Goal: Contribute content: Add original content to the website for others to see

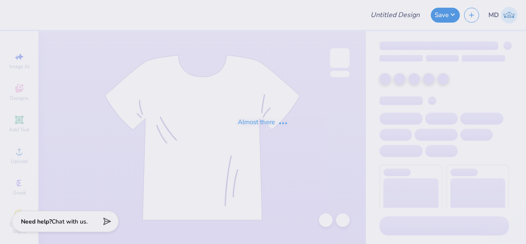
type input "SGA T-Shirt Design"
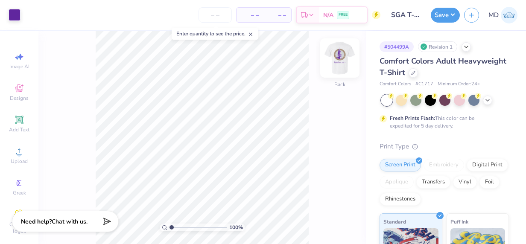
click at [341, 59] on img at bounding box center [340, 58] width 34 height 34
click at [334, 56] on img at bounding box center [340, 58] width 34 height 34
click at [442, 15] on button "Save" at bounding box center [445, 13] width 29 height 15
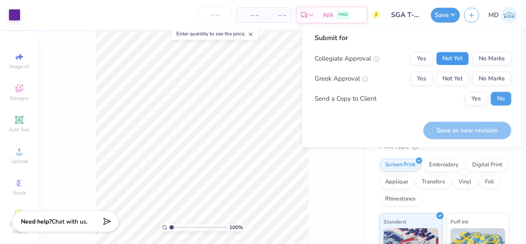
click at [454, 53] on button "Not Yet" at bounding box center [452, 59] width 33 height 14
click at [484, 78] on button "No Marks" at bounding box center [491, 79] width 39 height 14
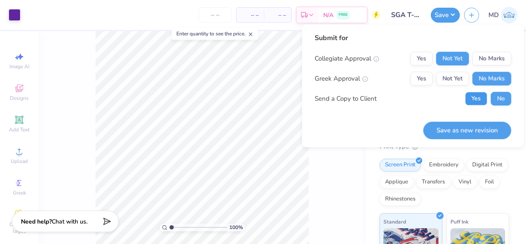
click at [476, 94] on button "Yes" at bounding box center [476, 99] width 22 height 14
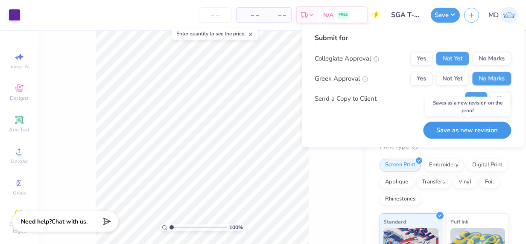
click at [450, 128] on button "Save as new revision" at bounding box center [467, 130] width 88 height 17
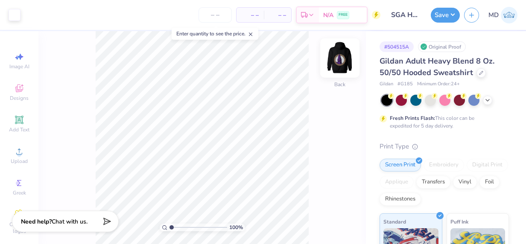
click at [341, 58] on img at bounding box center [340, 58] width 34 height 34
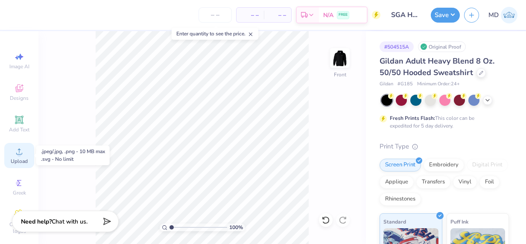
click at [19, 155] on icon at bounding box center [19, 151] width 10 height 10
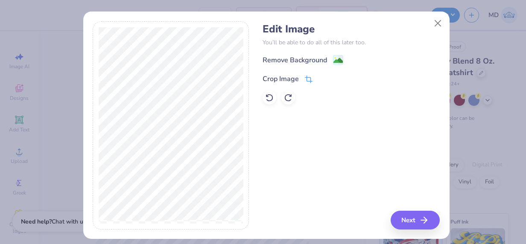
click at [285, 78] on div "Crop Image" at bounding box center [280, 79] width 36 height 10
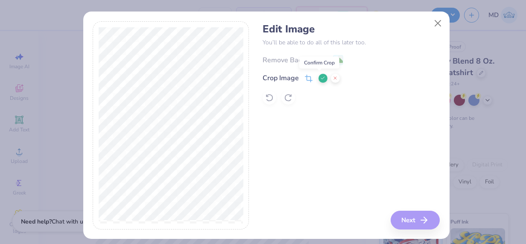
click at [320, 77] on icon at bounding box center [322, 78] width 5 height 5
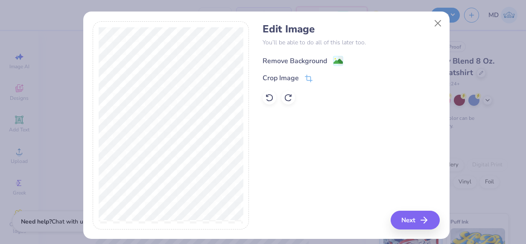
click at [314, 60] on div "Remove Background" at bounding box center [294, 61] width 64 height 10
click at [409, 214] on button "Next" at bounding box center [416, 220] width 49 height 19
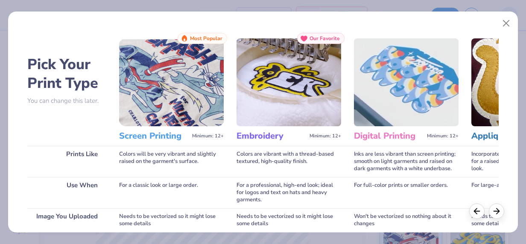
scroll to position [138, 0]
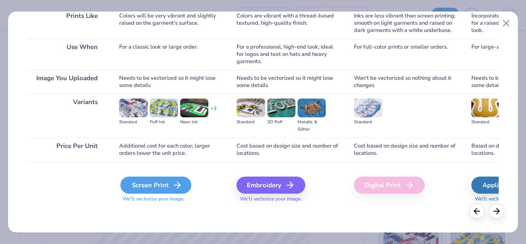
click at [155, 183] on div "Screen Print" at bounding box center [155, 185] width 71 height 17
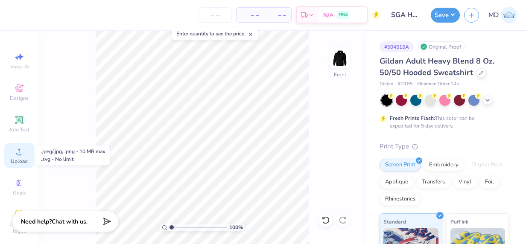
click at [10, 154] on div "Upload" at bounding box center [19, 155] width 30 height 25
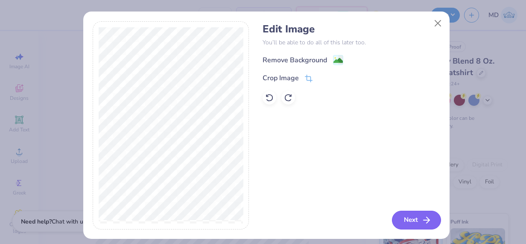
click at [406, 216] on button "Next" at bounding box center [416, 220] width 49 height 19
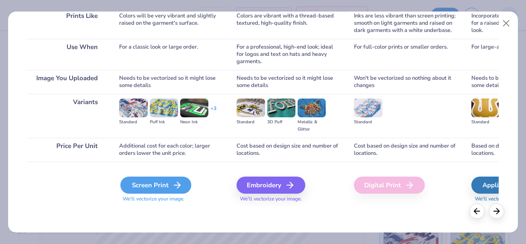
click at [172, 187] on icon at bounding box center [177, 185] width 10 height 10
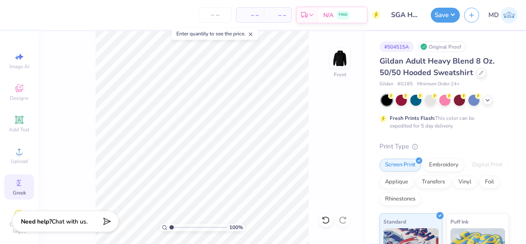
scroll to position [49, 0]
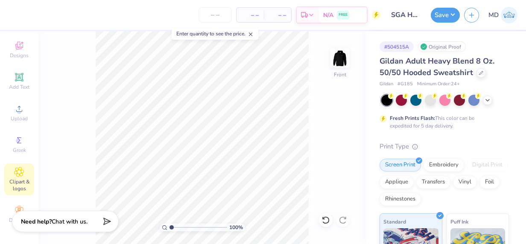
click at [24, 165] on div "Clipart & logos" at bounding box center [19, 179] width 30 height 32
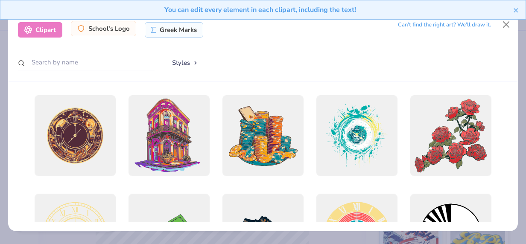
click at [112, 27] on div "School's Logo" at bounding box center [103, 28] width 65 height 15
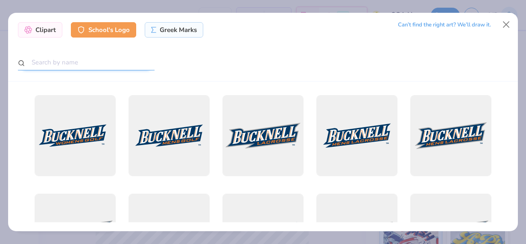
click at [79, 61] on input "text" at bounding box center [86, 63] width 137 height 16
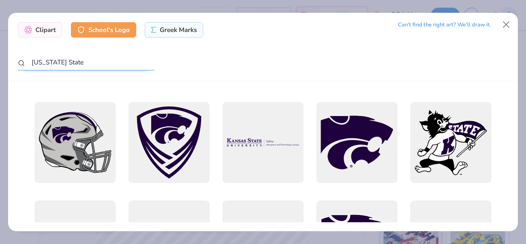
scroll to position [0, 0]
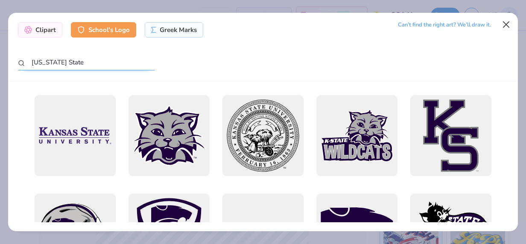
type input "Kansas State"
click at [504, 23] on button "Close" at bounding box center [506, 24] width 16 height 16
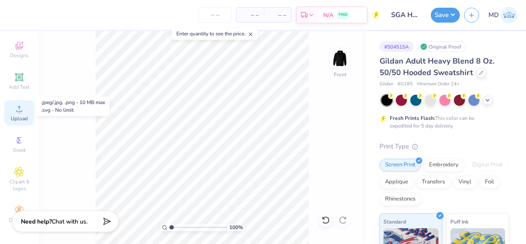
click at [15, 115] on span "Upload" at bounding box center [19, 118] width 17 height 7
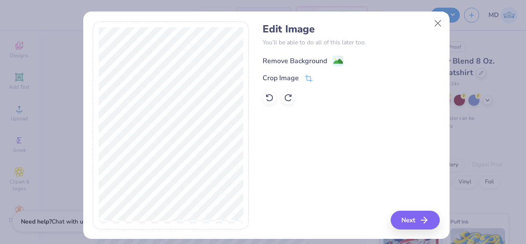
click at [307, 58] on div "Remove Background" at bounding box center [294, 61] width 64 height 10
click at [265, 101] on icon at bounding box center [269, 97] width 9 height 9
click at [434, 22] on button "Close" at bounding box center [437, 23] width 16 height 16
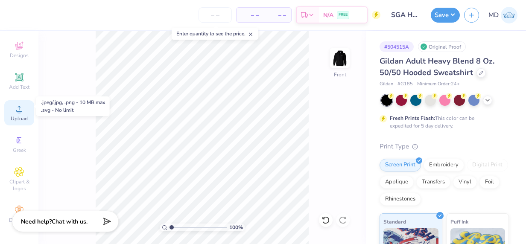
click at [24, 100] on div "Upload" at bounding box center [19, 112] width 30 height 25
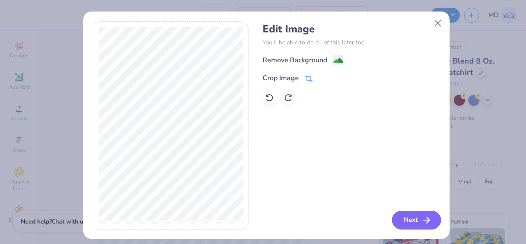
click at [407, 214] on button "Next" at bounding box center [416, 220] width 49 height 19
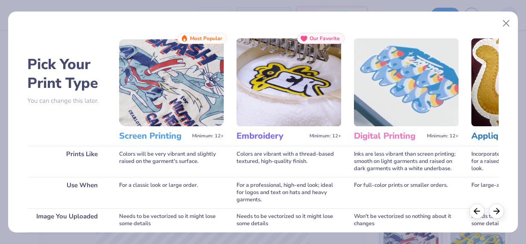
scroll to position [138, 0]
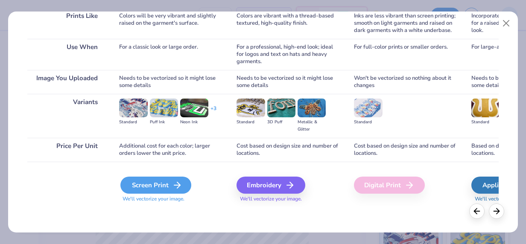
click at [163, 182] on div "Screen Print" at bounding box center [155, 185] width 71 height 17
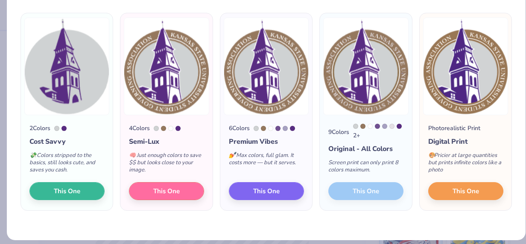
scroll to position [61, 0]
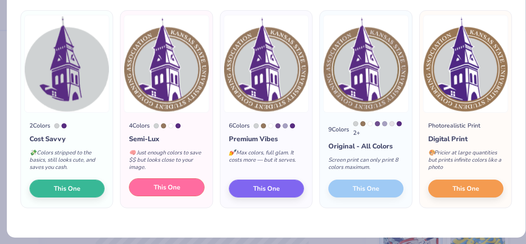
click at [171, 188] on span "This One" at bounding box center [167, 188] width 26 height 10
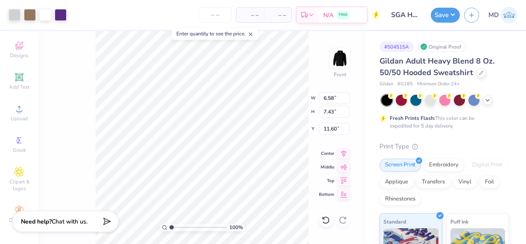
type input "6.58"
type input "7.43"
type input "11.60"
type input "7.67"
type input "8.67"
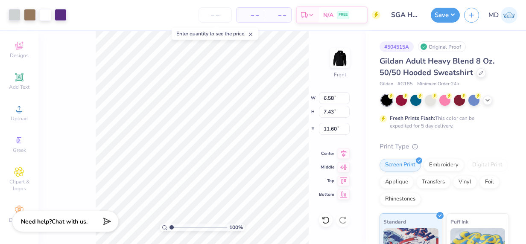
type input "10.36"
type input "9.89"
type input "11.18"
type input "7.85"
type input "11.47"
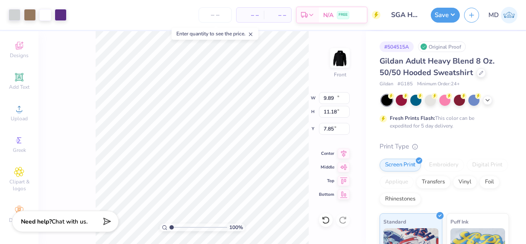
type input "12.96"
type input "9.52"
type input "13.00"
type input "14.69"
type input "6.00"
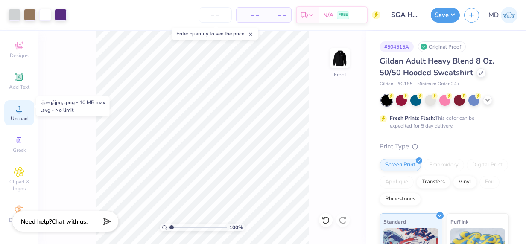
click at [6, 104] on div "Upload" at bounding box center [19, 112] width 30 height 25
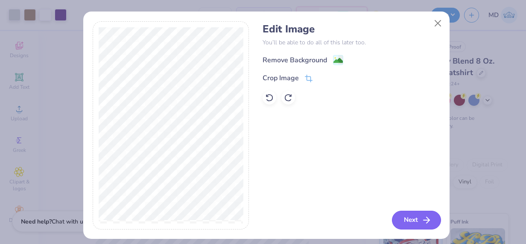
click at [410, 219] on button "Next" at bounding box center [416, 220] width 49 height 19
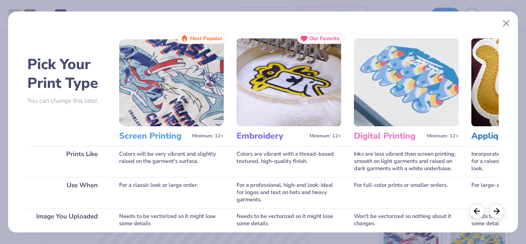
scroll to position [138, 0]
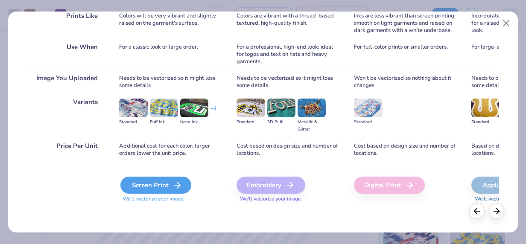
click at [145, 188] on div "Screen Print" at bounding box center [155, 185] width 71 height 17
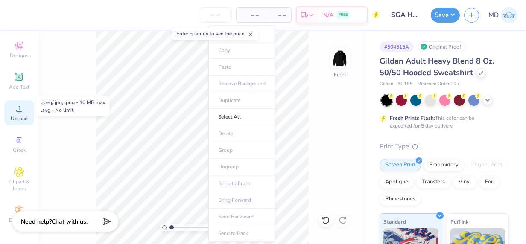
click at [11, 115] on span "Upload" at bounding box center [19, 118] width 17 height 7
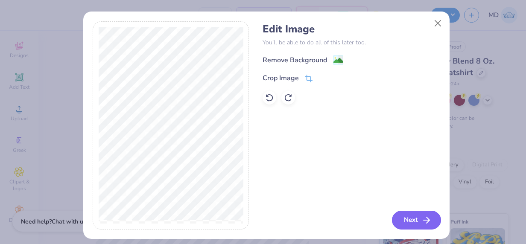
click at [413, 218] on button "Next" at bounding box center [416, 220] width 49 height 19
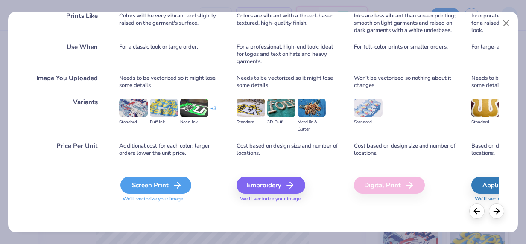
click at [170, 180] on div "Screen Print" at bounding box center [155, 185] width 71 height 17
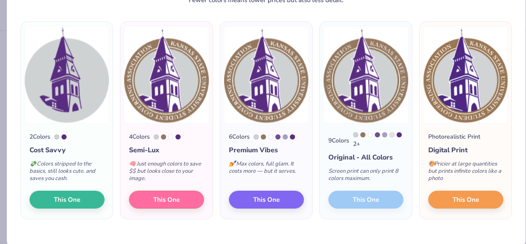
scroll to position [50, 0]
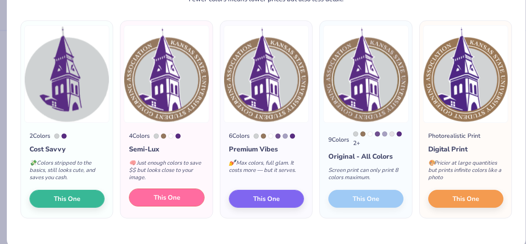
click at [176, 195] on span "This One" at bounding box center [167, 198] width 26 height 10
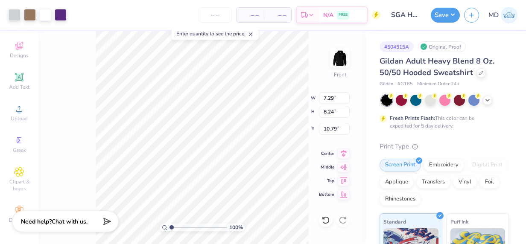
type input "7.29"
type input "8.24"
type input "10.79"
type input "9.72"
type input "10.97"
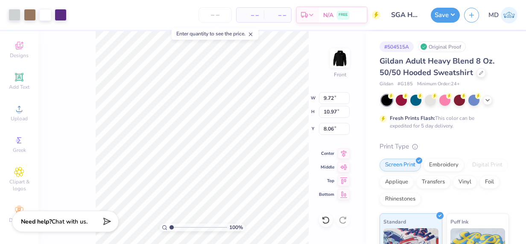
type input "8.49"
type input "11.26"
type input "12.72"
type input "7.12"
type input "11.82"
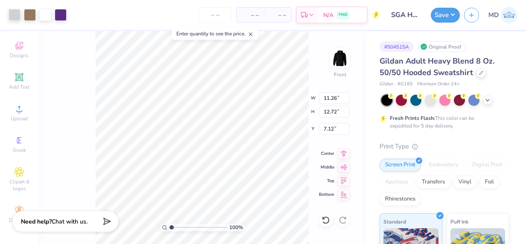
type input "13.35"
type input "6.00"
click at [296, 111] on div "100 % Front W 11.82 H 13.35 Y 6.00 Center Middle Top Bottom" at bounding box center [201, 137] width 327 height 213
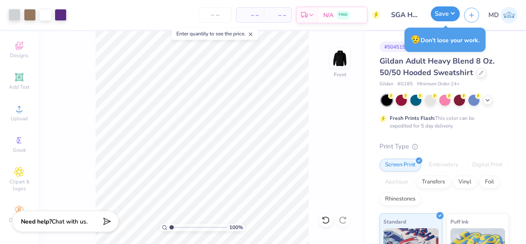
click at [440, 15] on button "Save" at bounding box center [445, 13] width 29 height 15
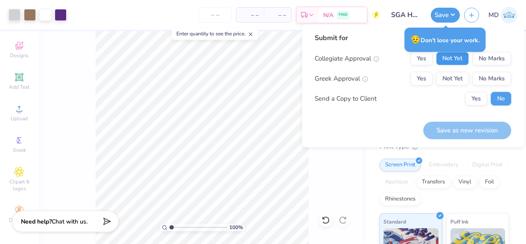
click at [455, 58] on button "Not Yet" at bounding box center [452, 59] width 33 height 14
click at [486, 80] on button "No Marks" at bounding box center [491, 79] width 39 height 14
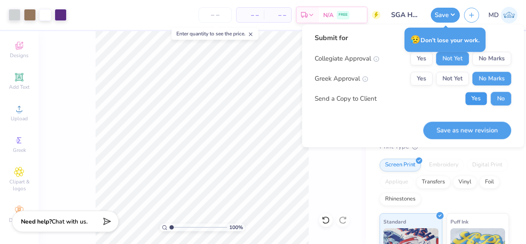
click at [475, 104] on button "Yes" at bounding box center [476, 99] width 22 height 14
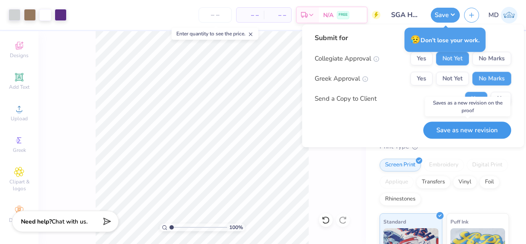
click at [478, 128] on button "Save as new revision" at bounding box center [467, 130] width 88 height 17
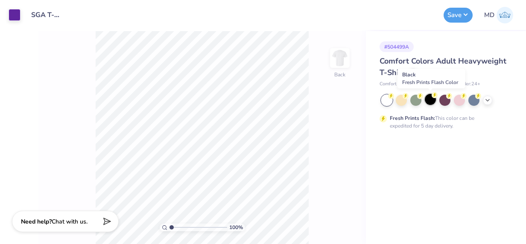
click at [426, 100] on div at bounding box center [430, 99] width 11 height 11
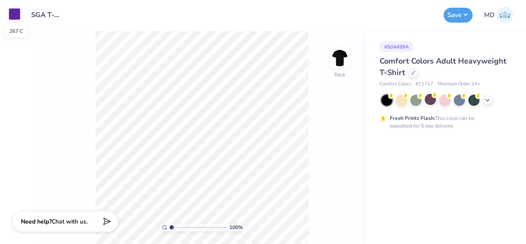
click at [12, 16] on div at bounding box center [15, 14] width 12 height 12
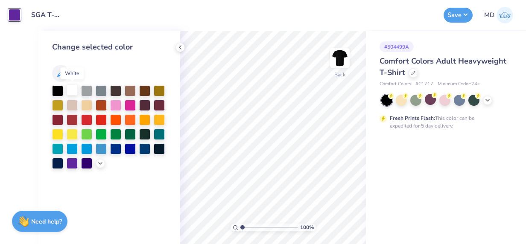
click at [70, 87] on div at bounding box center [72, 89] width 11 height 11
click at [404, 145] on div "# 504499A Comfort Colors Adult Heavyweight T-Shirt Comfort Colors # C1717 Minim…" at bounding box center [446, 137] width 160 height 213
click at [457, 15] on button "Save" at bounding box center [457, 13] width 29 height 15
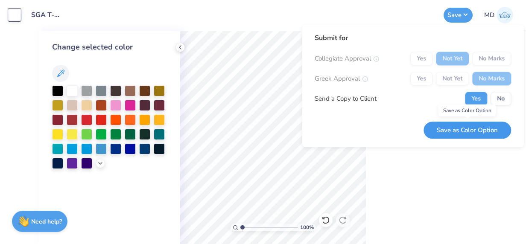
click at [462, 129] on button "Save as Color Option" at bounding box center [466, 130] width 87 height 17
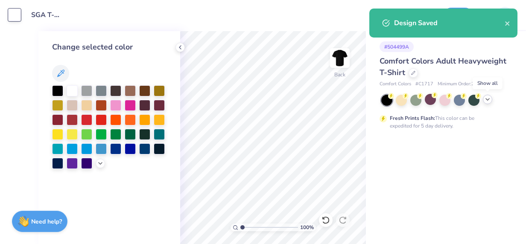
click at [487, 99] on icon at bounding box center [487, 99] width 7 height 7
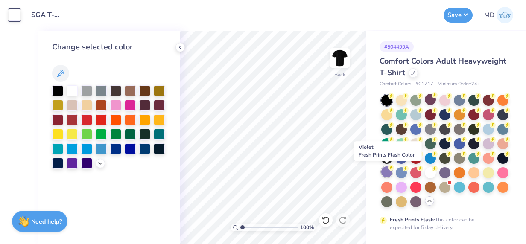
click at [385, 171] on div at bounding box center [386, 171] width 11 height 11
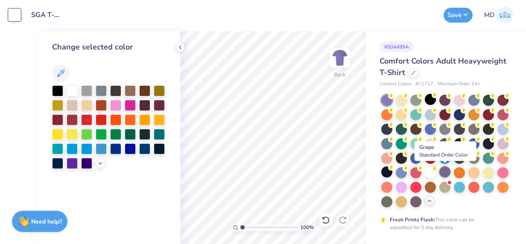
click at [445, 173] on div at bounding box center [444, 171] width 11 height 11
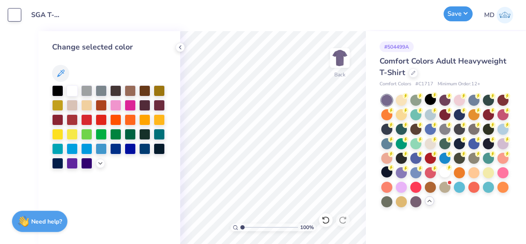
click at [458, 11] on button "Save" at bounding box center [457, 13] width 29 height 15
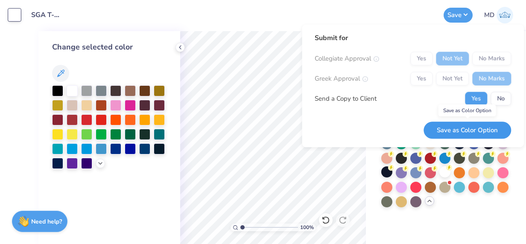
click at [457, 128] on button "Save as Color Option" at bounding box center [466, 130] width 87 height 17
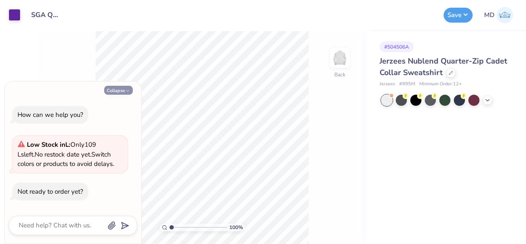
click at [122, 91] on button "Collapse" at bounding box center [118, 90] width 29 height 9
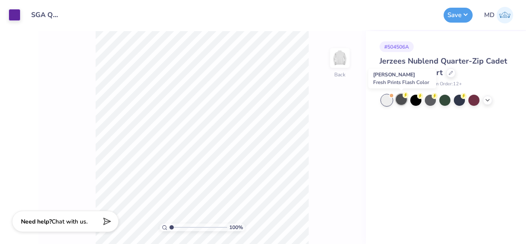
click at [399, 101] on div at bounding box center [401, 99] width 11 height 11
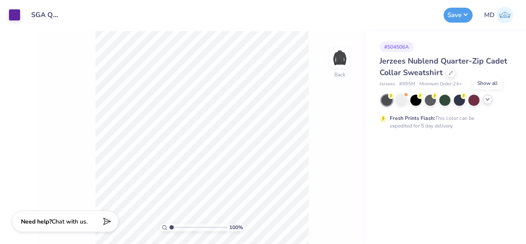
click at [484, 101] on icon at bounding box center [487, 99] width 7 height 7
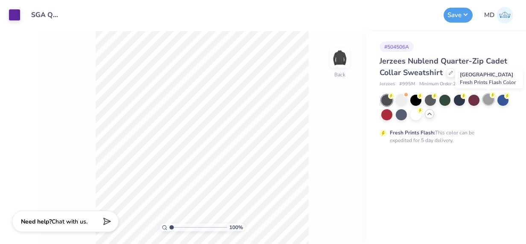
click at [486, 101] on div at bounding box center [488, 99] width 11 height 11
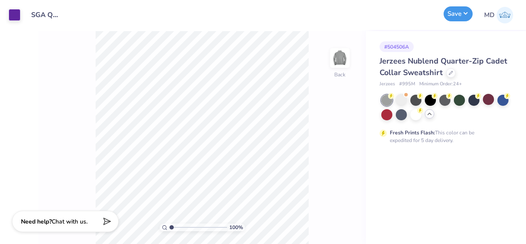
click at [454, 15] on button "Save" at bounding box center [457, 13] width 29 height 15
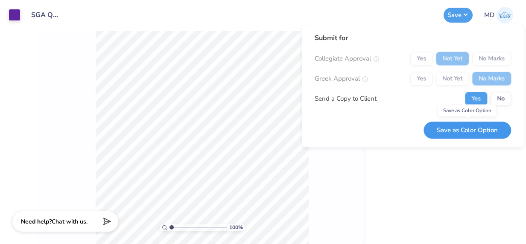
click at [477, 133] on button "Save as Color Option" at bounding box center [466, 130] width 87 height 17
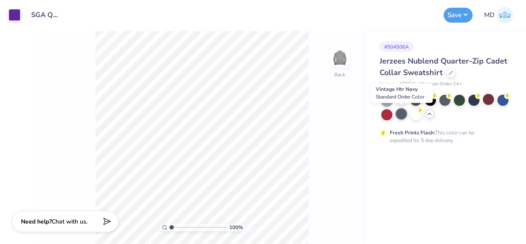
click at [401, 115] on div at bounding box center [401, 113] width 11 height 11
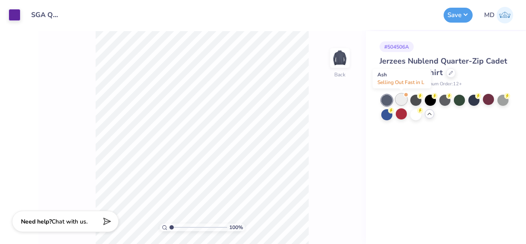
click at [399, 99] on div at bounding box center [401, 99] width 11 height 11
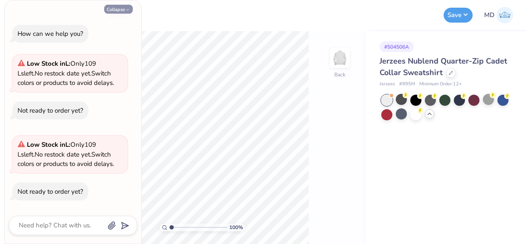
click at [117, 11] on button "Collapse" at bounding box center [118, 9] width 29 height 9
type textarea "x"
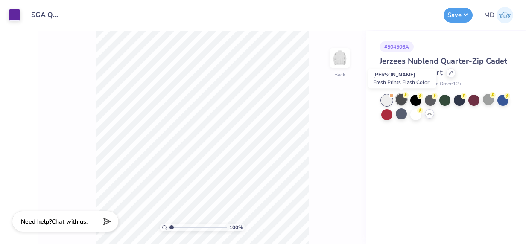
click at [397, 101] on div at bounding box center [401, 99] width 11 height 11
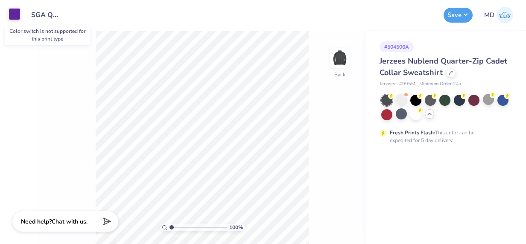
click at [15, 15] on div at bounding box center [15, 14] width 12 height 12
click at [19, 19] on div at bounding box center [15, 14] width 12 height 12
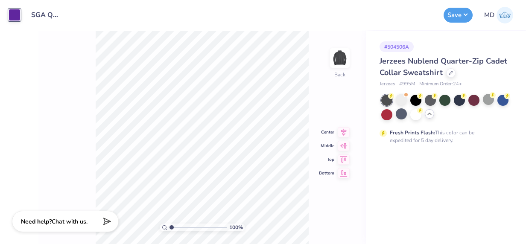
click at [432, 171] on div "# 504506A Jerzees Nublend Quarter-Zip Cadet Collar Sweatshirt Jerzees # 995M Mi…" at bounding box center [446, 137] width 160 height 213
click at [450, 117] on div at bounding box center [445, 108] width 128 height 26
click at [488, 100] on div at bounding box center [488, 99] width 11 height 11
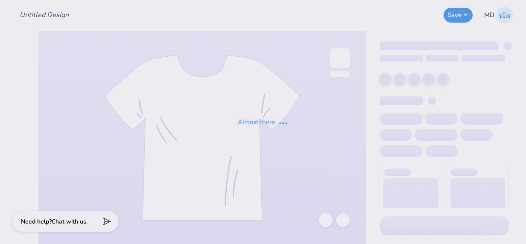
type input "SGA T-Shirt Design"
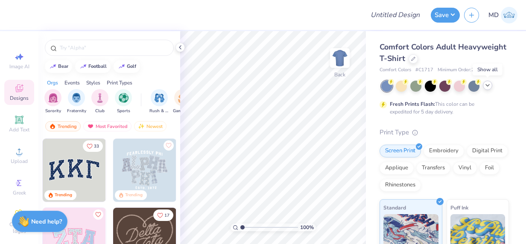
click at [492, 84] on div at bounding box center [487, 85] width 9 height 9
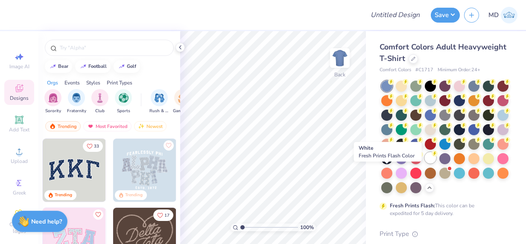
click at [425, 163] on div at bounding box center [430, 157] width 11 height 11
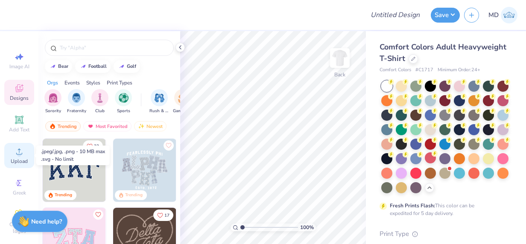
click at [20, 155] on icon at bounding box center [19, 151] width 10 height 10
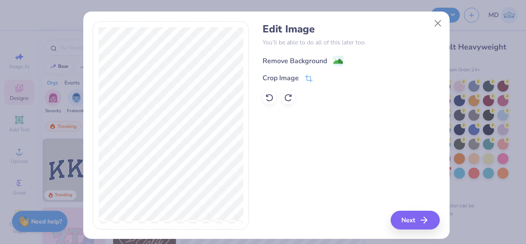
click at [286, 59] on div "Remove Background" at bounding box center [294, 61] width 64 height 10
click at [434, 21] on button "Close" at bounding box center [437, 23] width 16 height 16
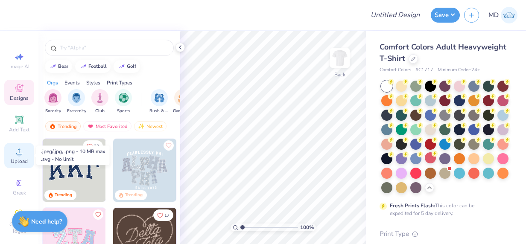
click at [20, 156] on icon at bounding box center [19, 151] width 10 height 10
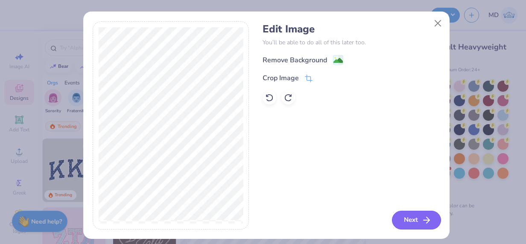
click at [413, 221] on button "Next" at bounding box center [416, 220] width 49 height 19
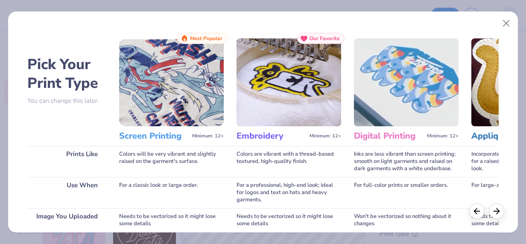
scroll to position [138, 0]
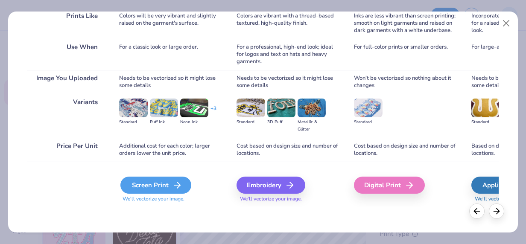
click at [178, 183] on polyline at bounding box center [178, 185] width 3 height 6
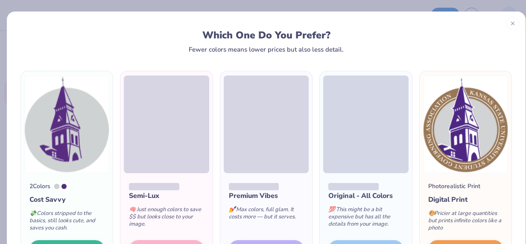
scroll to position [66, 0]
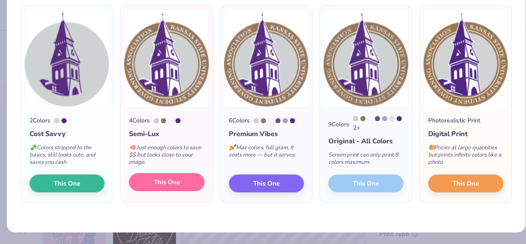
click at [166, 183] on span "This One" at bounding box center [167, 183] width 26 height 10
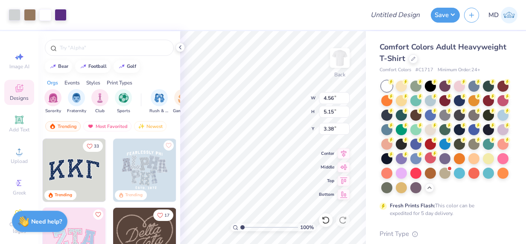
type input "3.38"
type input "3.60"
type input "4.07"
type input "3.00"
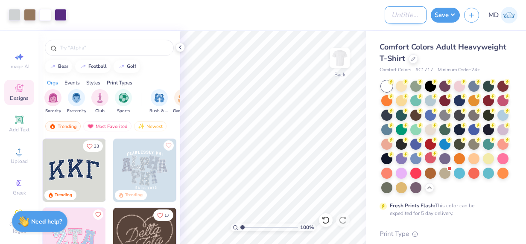
click at [396, 16] on input "Design Title" at bounding box center [405, 14] width 42 height 17
type input "SGA T-Shirt SGA Seal"
click at [451, 12] on button "Save" at bounding box center [445, 13] width 29 height 15
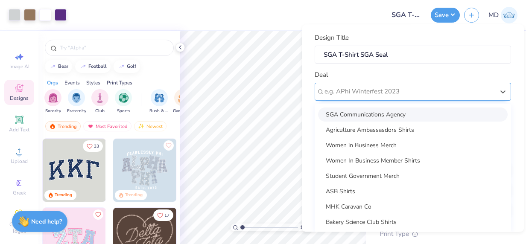
click at [382, 88] on div at bounding box center [409, 92] width 170 height 12
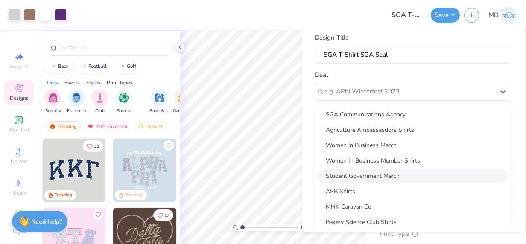
click at [358, 175] on div "Student Government Merch" at bounding box center [412, 176] width 189 height 14
type input "[PERSON_NAME]"
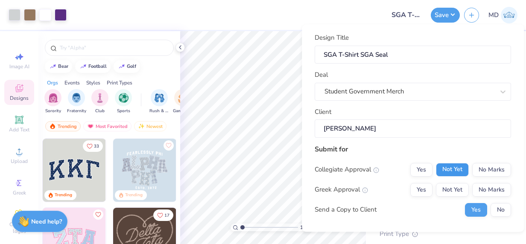
click at [453, 166] on button "Not Yet" at bounding box center [452, 170] width 33 height 14
click at [483, 188] on button "No Marks" at bounding box center [491, 190] width 39 height 14
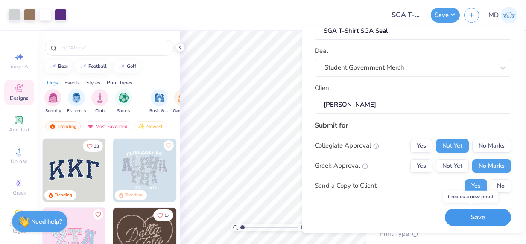
click at [465, 216] on button "Save" at bounding box center [478, 217] width 66 height 17
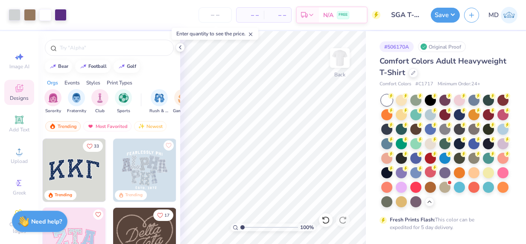
click at [507, 38] on div "Design Saved" at bounding box center [443, 52] width 148 height 29
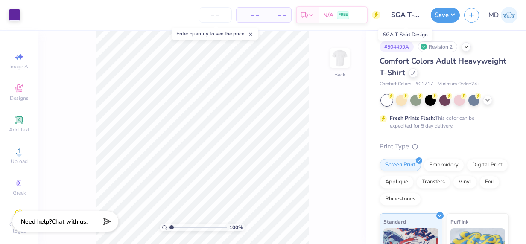
click at [406, 19] on input "SGA T-Shirt Design" at bounding box center [405, 14] width 42 height 17
click at [408, 12] on input "SGA T-Shirt Design" at bounding box center [405, 14] width 42 height 17
click at [408, 13] on input "SGA T-Shirt Design" at bounding box center [405, 14] width 42 height 17
drag, startPoint x: 408, startPoint y: 13, endPoint x: 382, endPoint y: 20, distance: 27.0
click at [382, 20] on div "Art colors – – Per Item – – Total Est. Delivery N/A FREE Design Title SGA T-Shi…" at bounding box center [263, 15] width 526 height 30
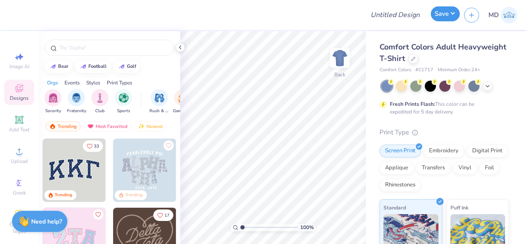
click at [448, 15] on button "Save" at bounding box center [445, 13] width 29 height 15
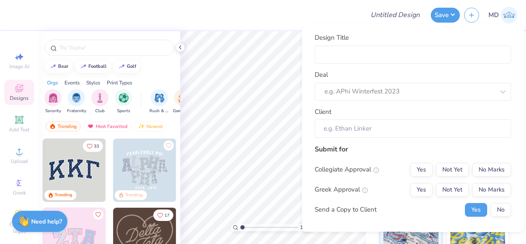
click at [349, 10] on div at bounding box center [186, 15] width 346 height 30
